Goal: Information Seeking & Learning: Check status

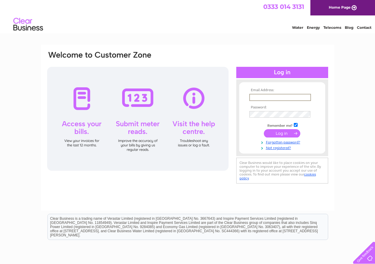
click at [264, 96] on input "text" at bounding box center [281, 97] width 62 height 7
type input "sheila@manford.eclipse.co.ukm"
click at [272, 133] on input "submit" at bounding box center [282, 133] width 37 height 8
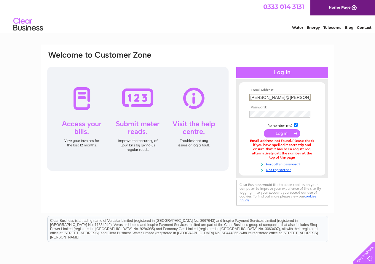
click at [307, 98] on input "[PERSON_NAME]@[PERSON_NAME].eclipse.co.ukm" at bounding box center [281, 97] width 62 height 7
click at [309, 97] on input "[PERSON_NAME]@[PERSON_NAME].eclipse.co.ukm" at bounding box center [281, 97] width 62 height 7
click at [311, 97] on input "[PERSON_NAME]@[PERSON_NAME].eclipse.co.ukm" at bounding box center [281, 97] width 62 height 7
click at [307, 97] on input "[PERSON_NAME]@[PERSON_NAME].eclipse.co.ukm" at bounding box center [281, 97] width 62 height 7
click at [306, 98] on input "sheila@manford.eclipse.co.um" at bounding box center [281, 97] width 62 height 7
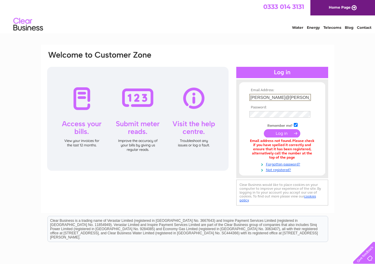
click at [309, 97] on input "sheila@manford.eclipse.co.um" at bounding box center [281, 97] width 62 height 7
type input "sheila@manford.eclipse.co.uk"
click at [281, 135] on input "submit" at bounding box center [282, 133] width 37 height 8
click at [284, 133] on input "submit" at bounding box center [282, 133] width 37 height 8
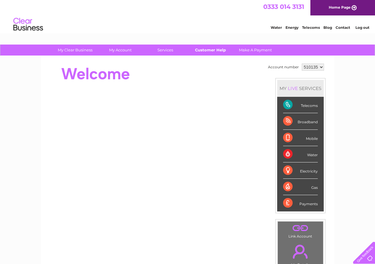
click at [212, 50] on link "Customer Help" at bounding box center [210, 50] width 49 height 11
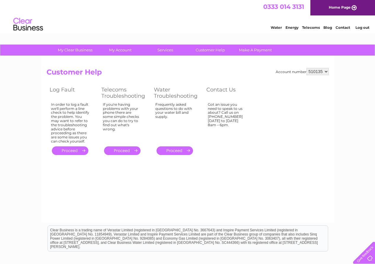
click at [365, 256] on div at bounding box center [363, 251] width 24 height 24
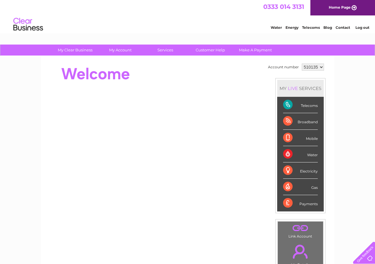
click at [298, 119] on div "Broadband" at bounding box center [300, 121] width 35 height 16
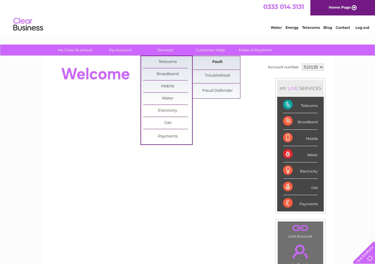
click at [213, 62] on link "Fault" at bounding box center [217, 62] width 49 height 12
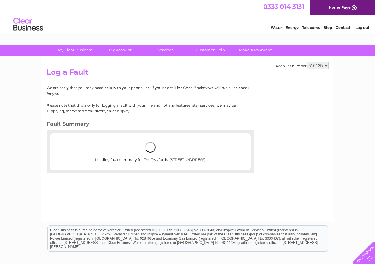
click at [343, 26] on link "Contact" at bounding box center [343, 27] width 15 height 4
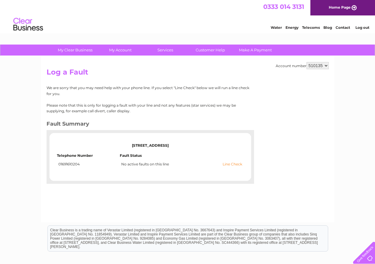
click at [229, 164] on link "Line Check" at bounding box center [233, 164] width 20 height 4
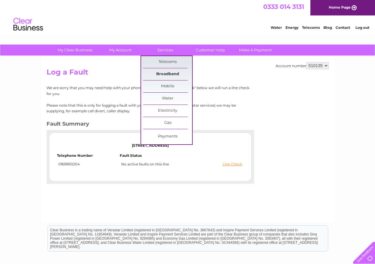
click at [166, 71] on link "Broadband" at bounding box center [167, 74] width 49 height 12
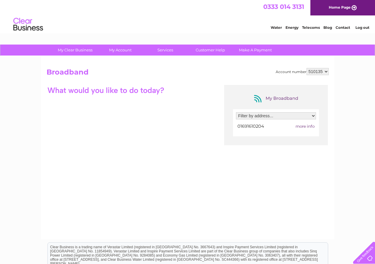
click at [314, 115] on select "Filter by address... [STREET_ADDRESS]" at bounding box center [276, 115] width 80 height 7
select select "12316"
click at [236, 112] on select "Filter by address... [STREET_ADDRESS]" at bounding box center [276, 115] width 80 height 7
click at [345, 27] on link "Contact" at bounding box center [343, 27] width 15 height 4
